Goal: Transaction & Acquisition: Subscribe to service/newsletter

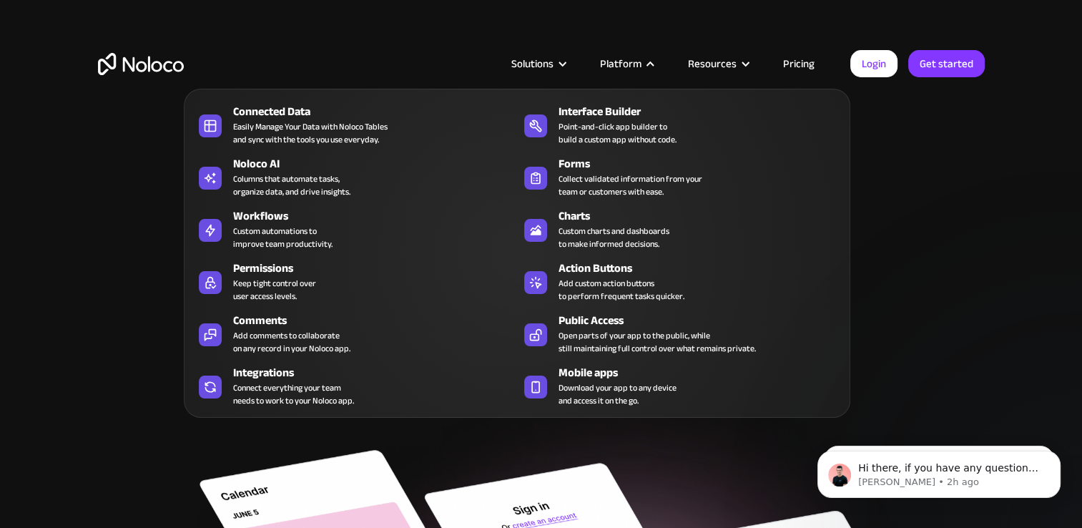
click at [796, 69] on nav "Connected Data Easily Manage Your Data with Noloco Tables and sync with the too…" at bounding box center [517, 243] width 666 height 349
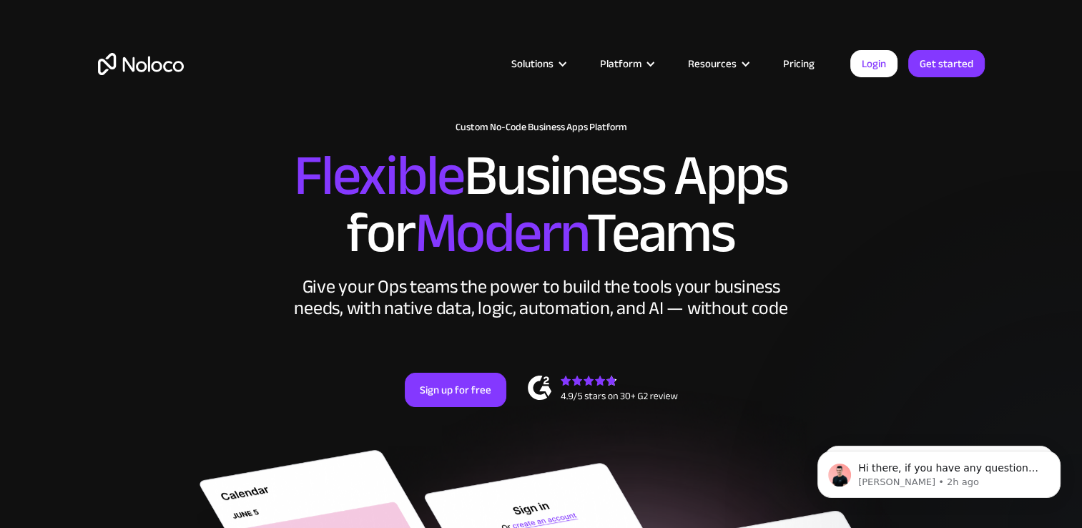
click at [801, 56] on link "Pricing" at bounding box center [798, 63] width 67 height 19
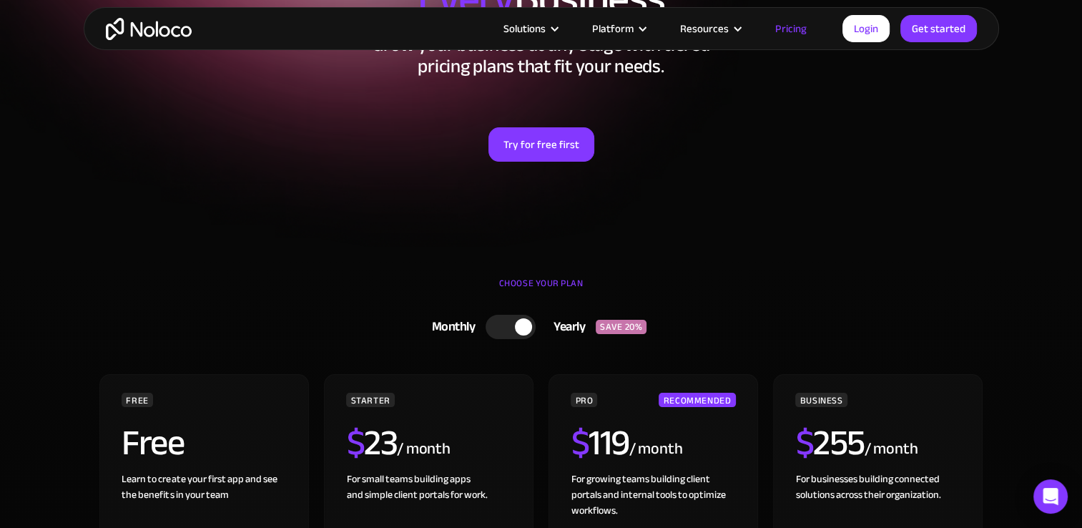
scroll to position [286, 0]
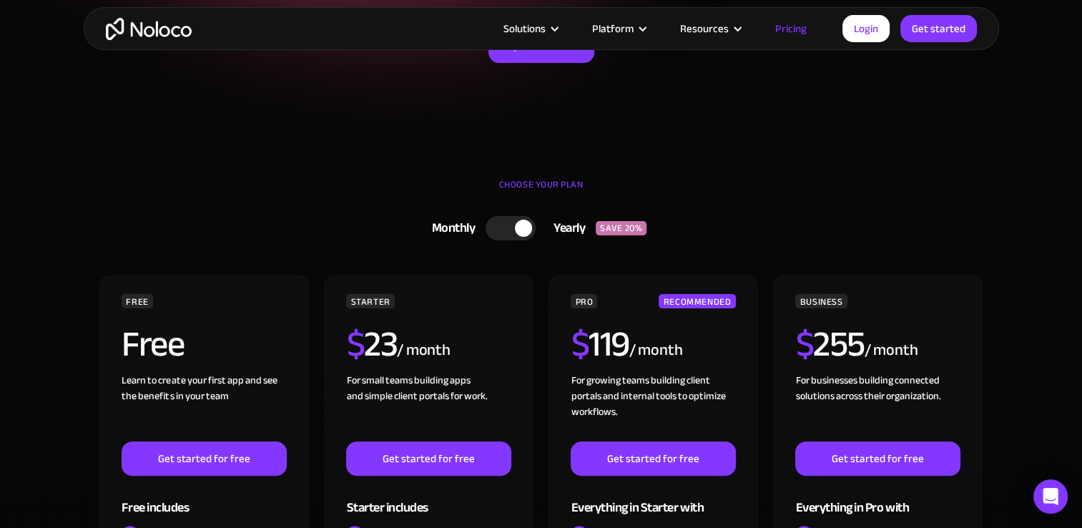
click at [499, 227] on div at bounding box center [510, 228] width 50 height 24
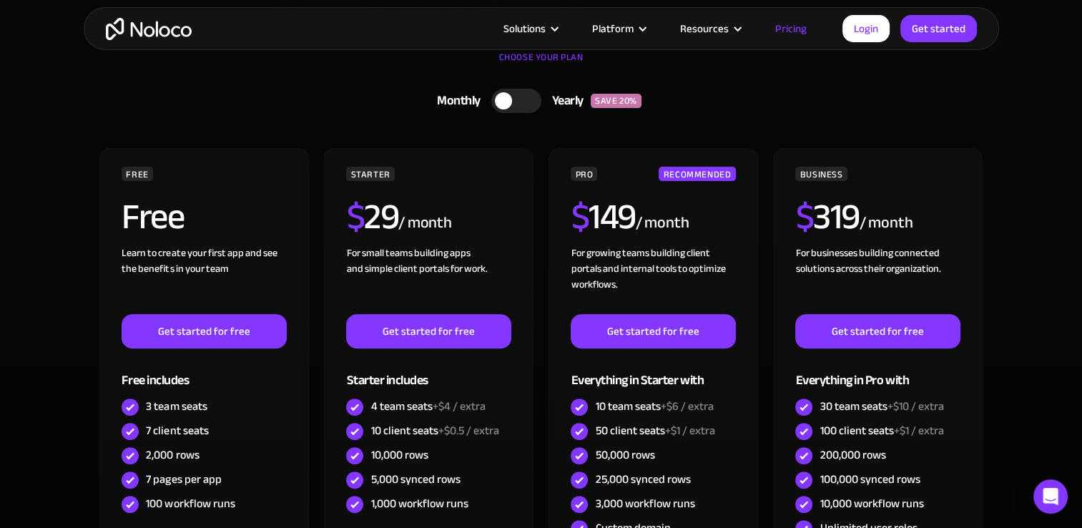
scroll to position [500, 0]
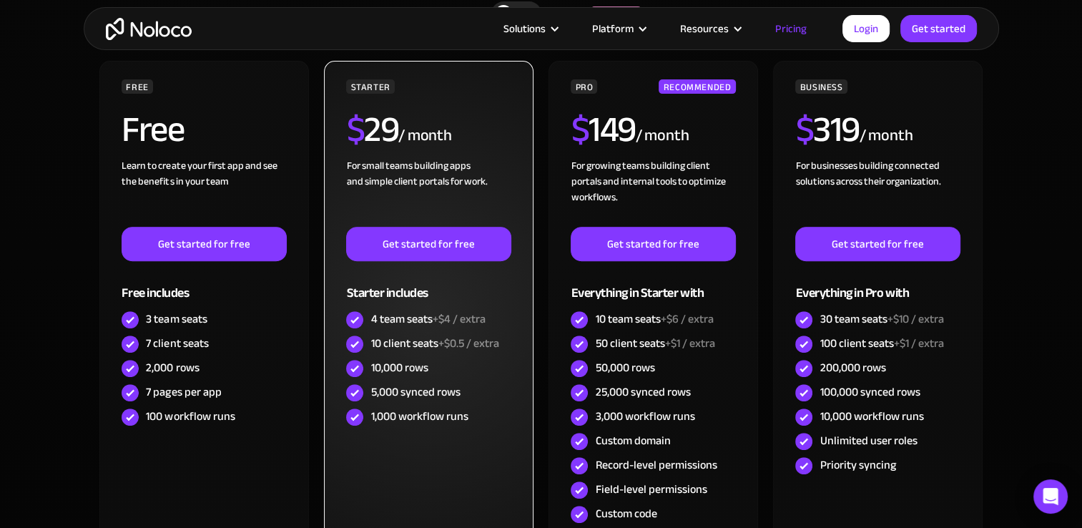
click at [408, 348] on div "10 client seats +$0.5 / extra" at bounding box center [434, 343] width 128 height 16
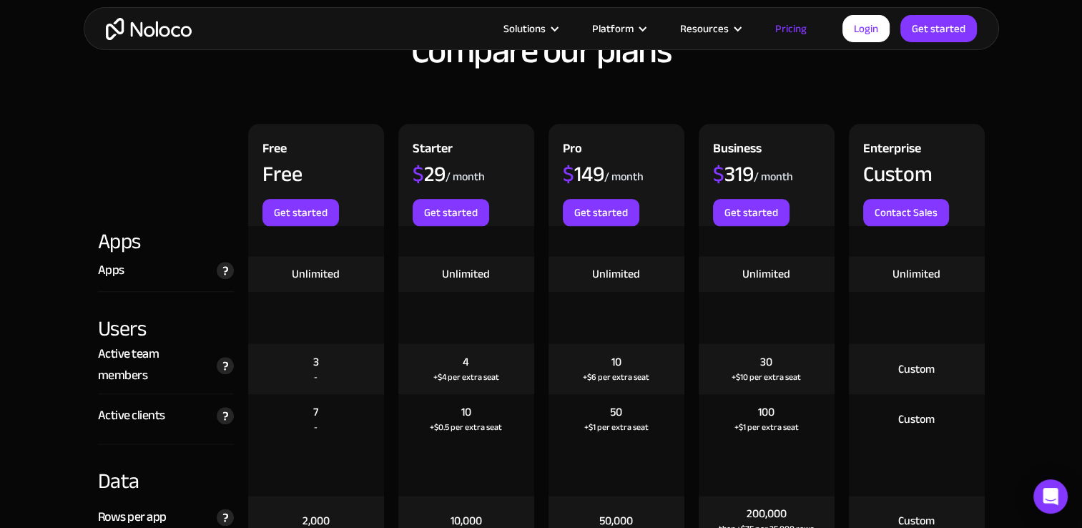
scroll to position [1716, 0]
